Goal: Information Seeking & Learning: Find specific fact

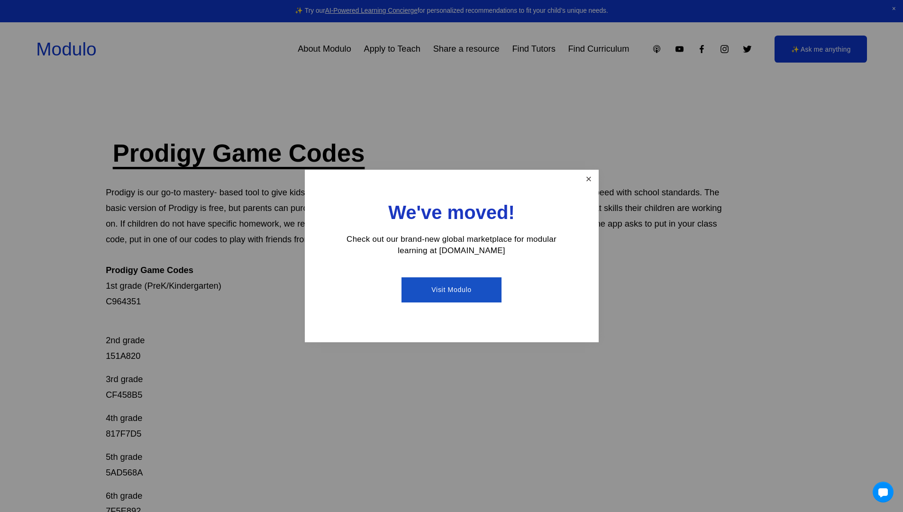
click at [593, 184] on link "Close" at bounding box center [588, 179] width 17 height 17
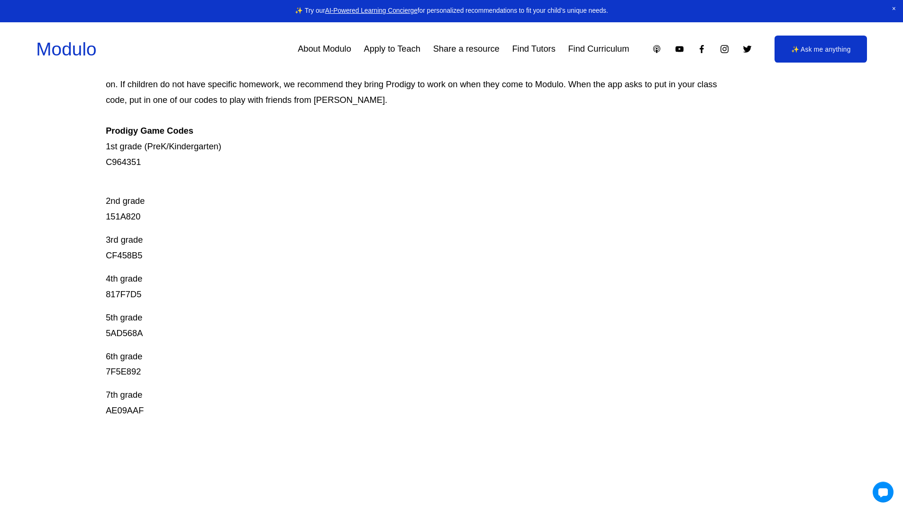
scroll to position [237, 0]
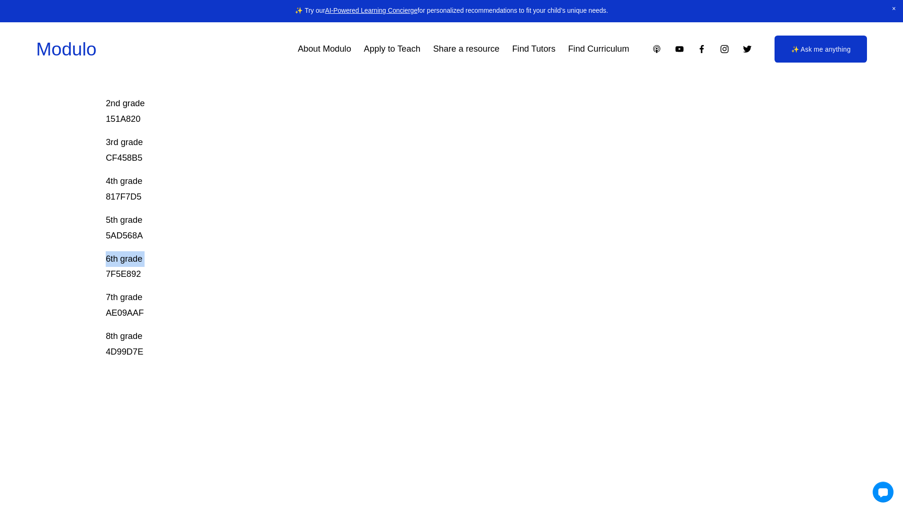
drag, startPoint x: 108, startPoint y: 272, endPoint x: 152, endPoint y: 267, distance: 44.4
click at [152, 267] on div "Prodigy Game Codes Prodigy is our go-to mastery- based tool to give kids lots o…" at bounding box center [451, 266] width 903 height 733
copy p "6th grade"
click at [108, 271] on p "6th grade 7F5E892" at bounding box center [417, 266] width 622 height 31
drag, startPoint x: 107, startPoint y: 273, endPoint x: 154, endPoint y: 281, distance: 48.0
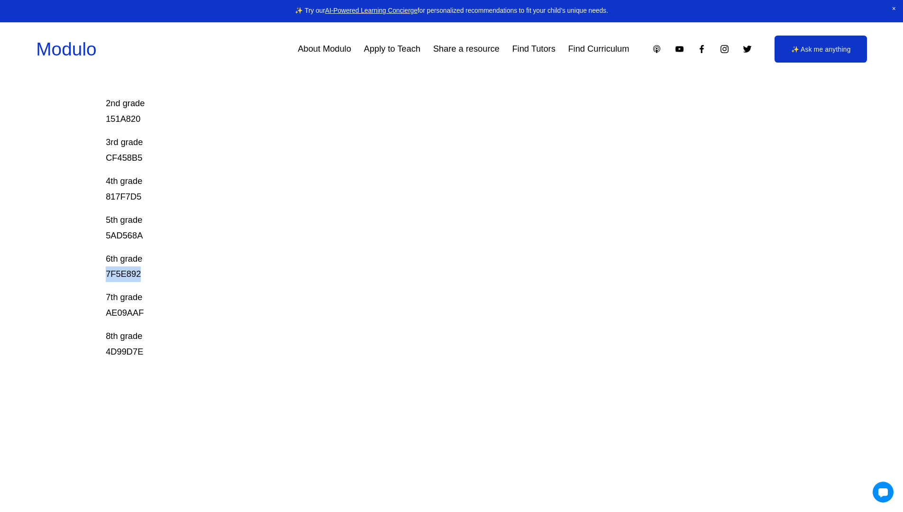
click at [154, 281] on p "6th grade 7F5E892" at bounding box center [417, 266] width 622 height 31
copy p "7F5E892"
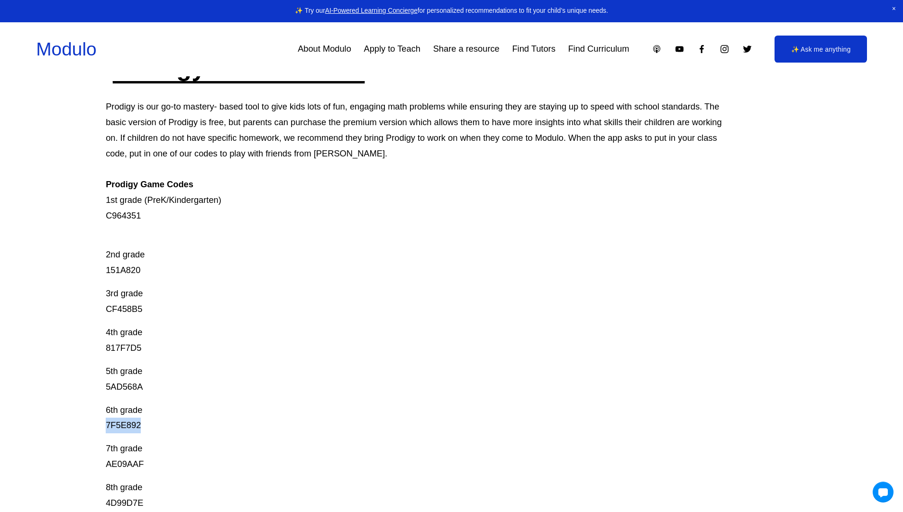
scroll to position [0, 0]
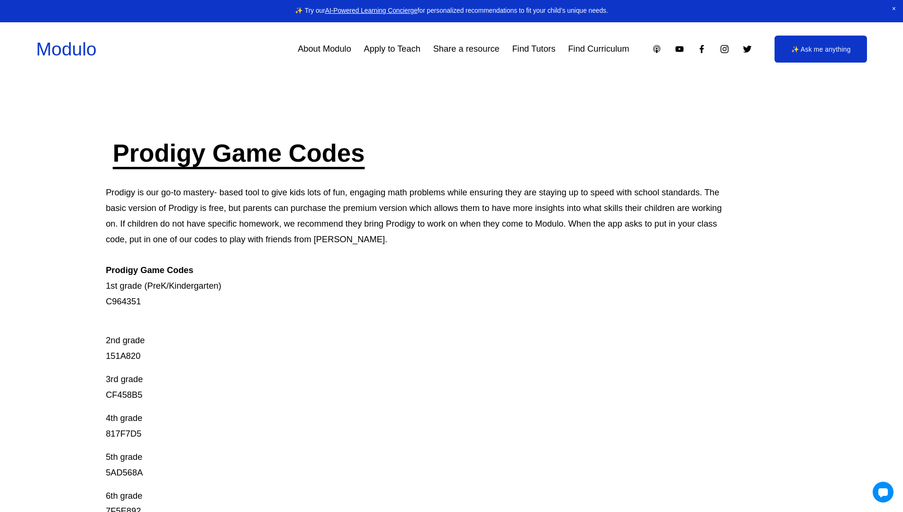
click at [893, 1] on span "Close Announcement" at bounding box center [894, 9] width 18 height 18
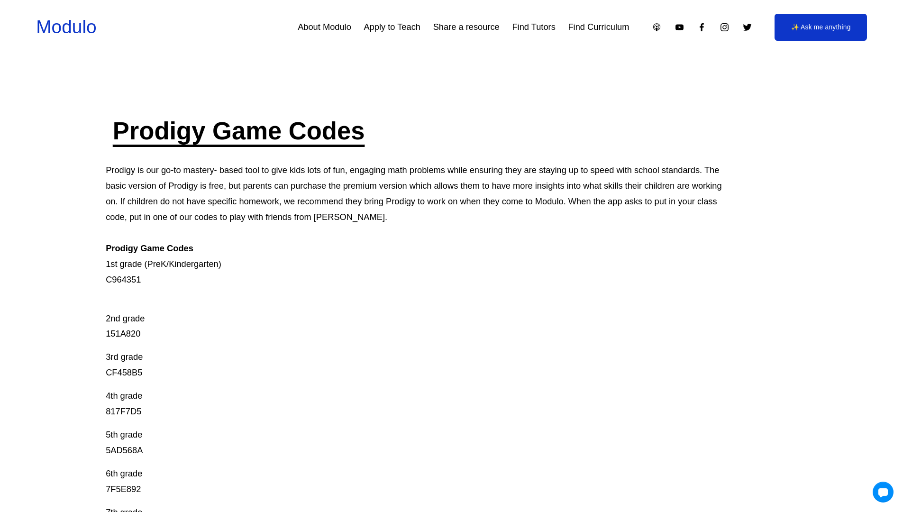
drag, startPoint x: 809, startPoint y: 0, endPoint x: 709, endPoint y: 47, distance: 110.7
click at [758, 50] on div "Skip to Content Modulo About Modulo Apply to Teach Share a resource Find Tutors" at bounding box center [451, 27] width 903 height 54
